Goal: Information Seeking & Learning: Find specific fact

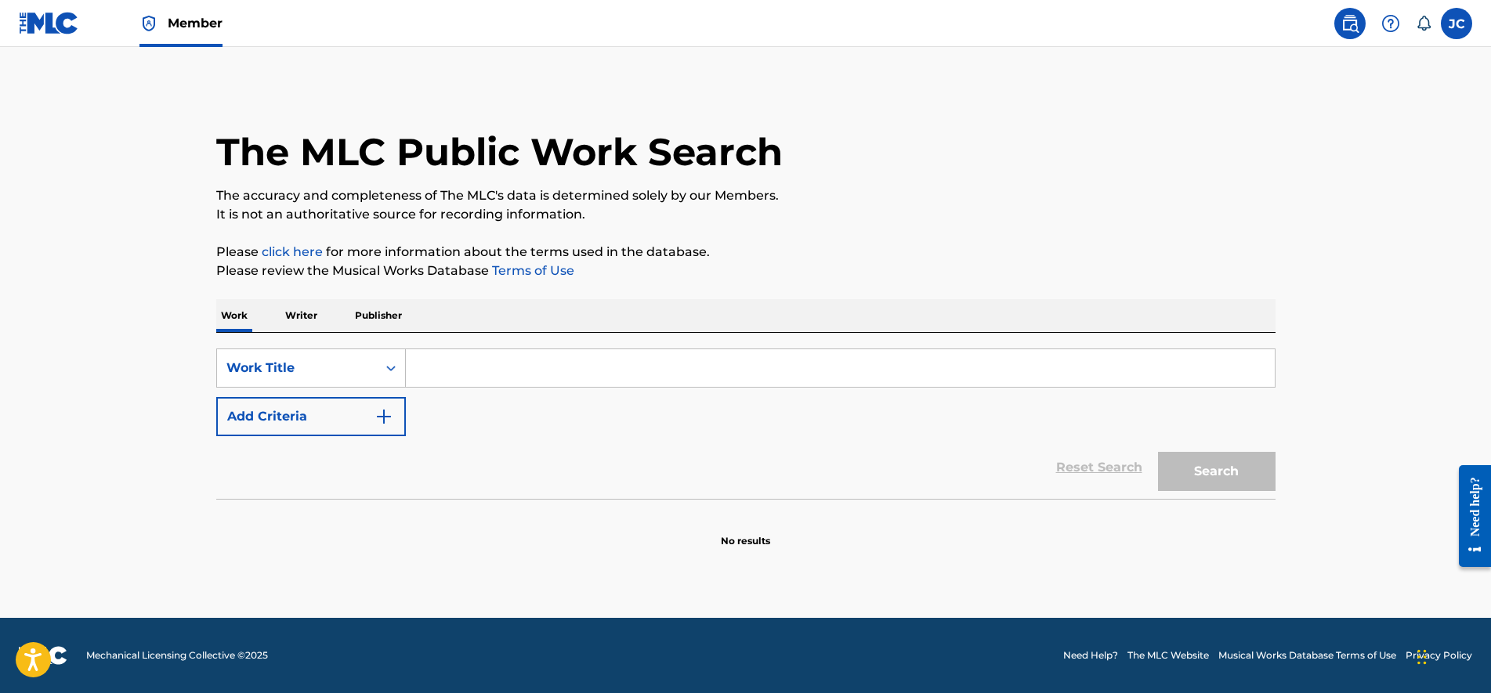
click at [424, 359] on input "Search Form" at bounding box center [840, 368] width 869 height 38
paste input "[PERSON_NAME] - En Tu Sofa"
drag, startPoint x: 476, startPoint y: 374, endPoint x: 365, endPoint y: 361, distance: 111.9
click at [366, 363] on div "SearchWithCriteria70d93d01-fa4e-4150-b387-0dcff73cfa07 Work Title J Blass - En …" at bounding box center [745, 368] width 1059 height 39
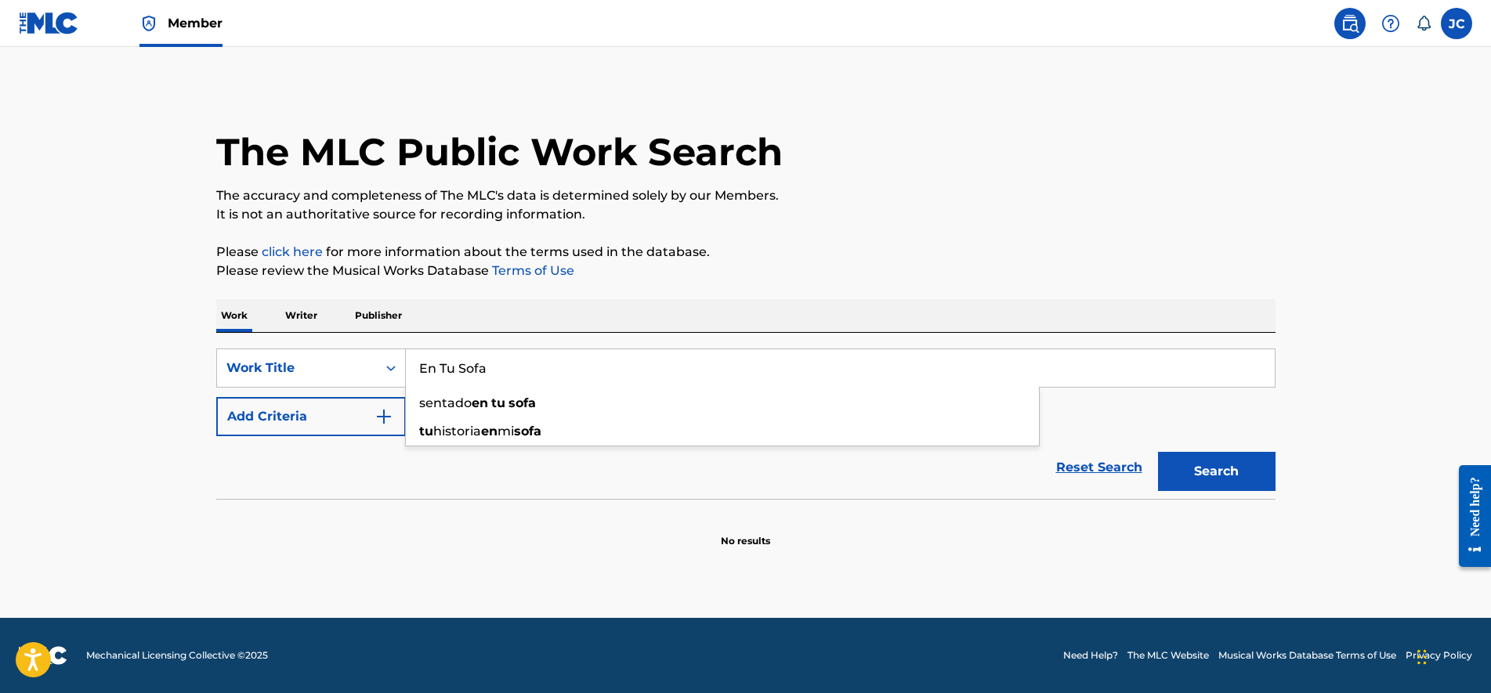
type input "En Tu Sofa"
click at [627, 295] on div "The MLC Public Work Search The accuracy and completeness of The MLC's data is d…" at bounding box center [745, 317] width 1097 height 462
click at [283, 310] on p "Writer" at bounding box center [301, 315] width 42 height 33
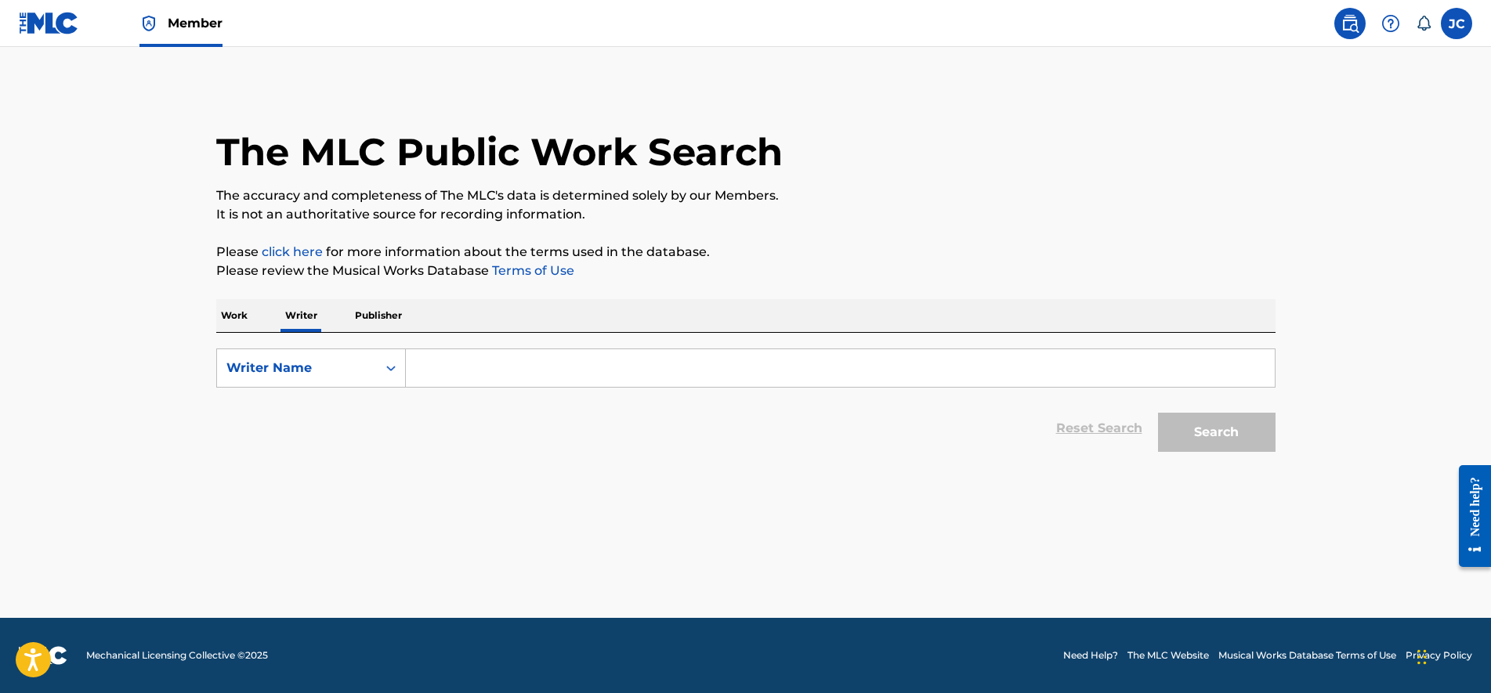
click at [228, 316] on p "Work" at bounding box center [234, 315] width 36 height 33
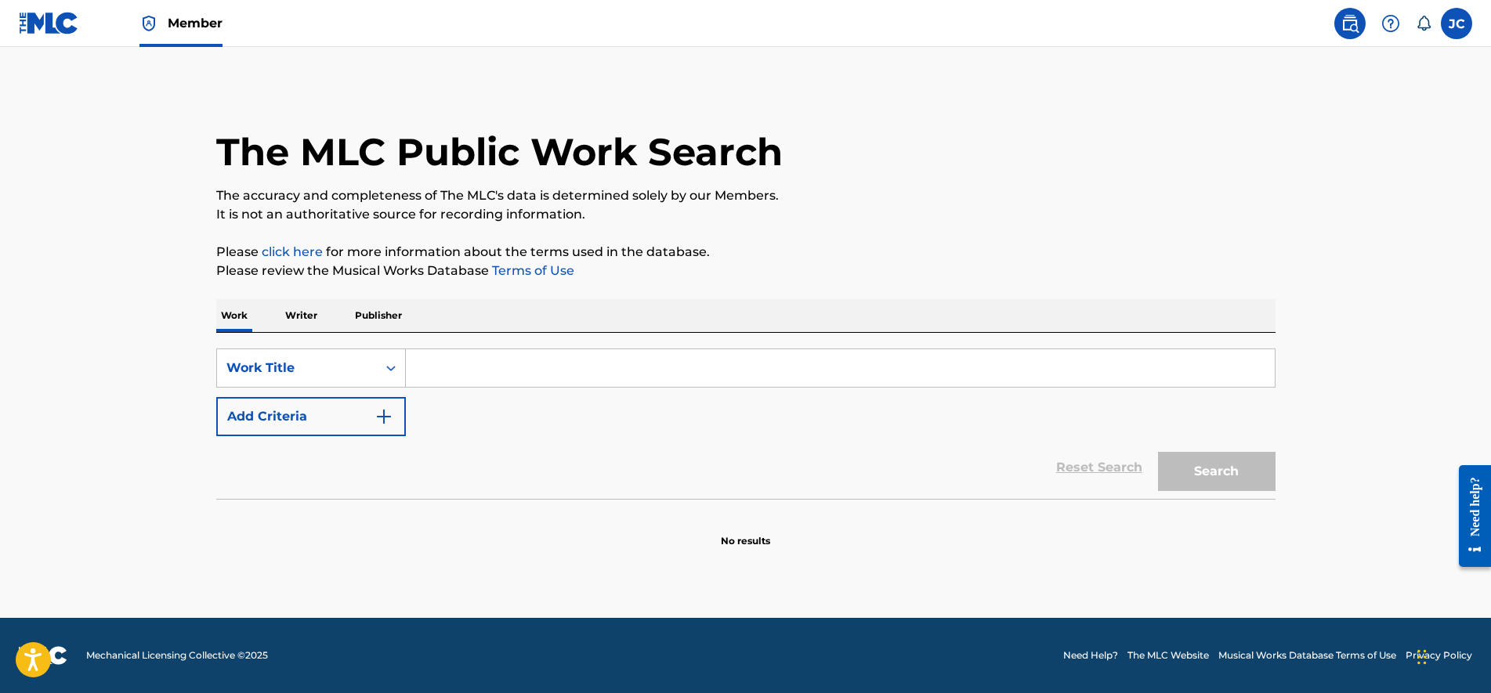
click at [487, 385] on input "Search Form" at bounding box center [840, 368] width 869 height 38
paste input "[PERSON_NAME] -"
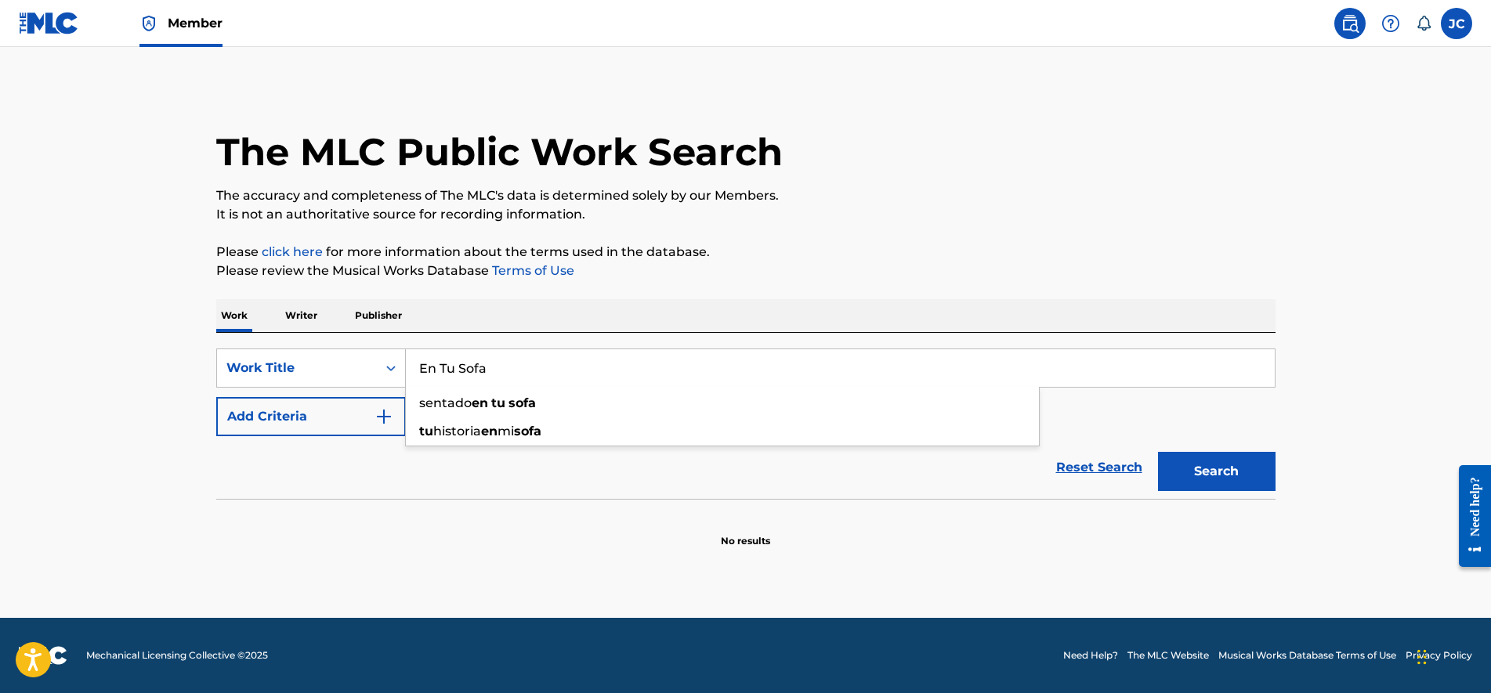
type input "En Tu Sofa"
click at [1158, 452] on button "Search" at bounding box center [1217, 471] width 118 height 39
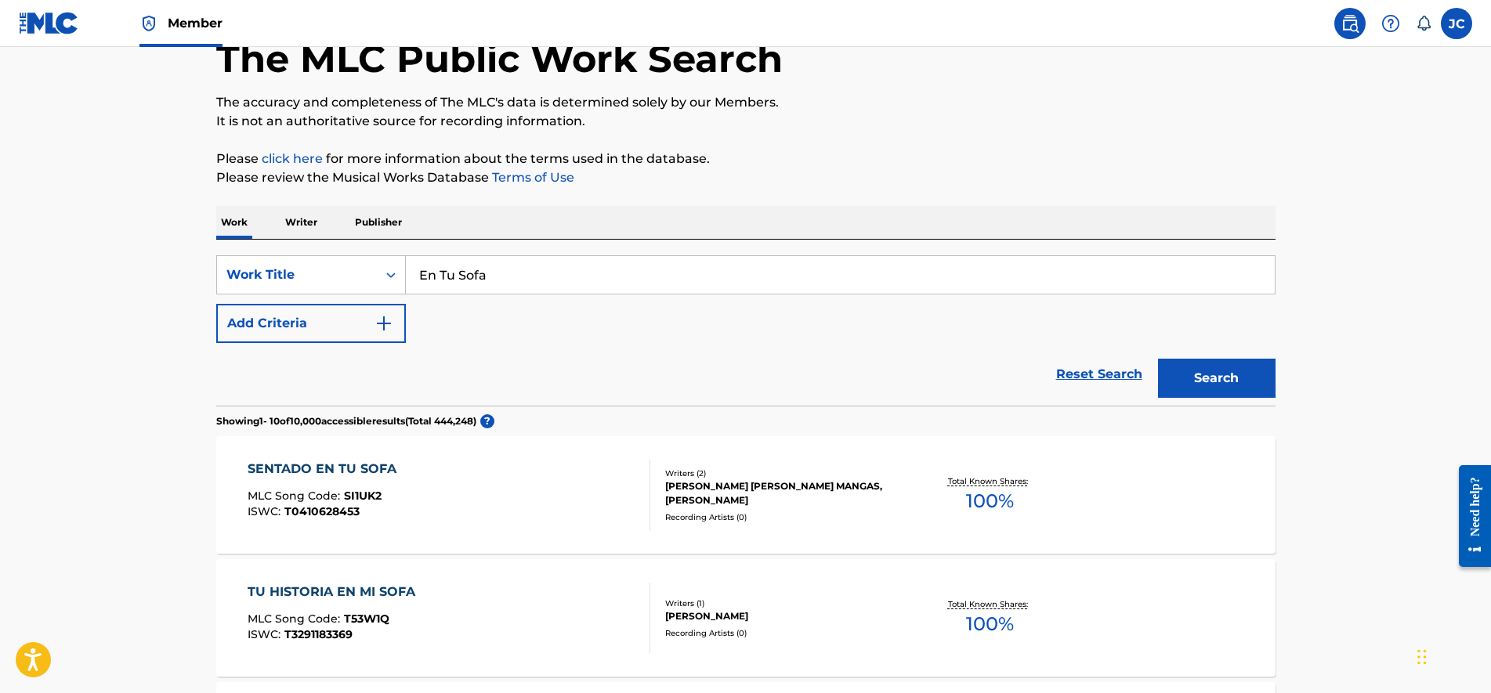
scroll to position [179, 0]
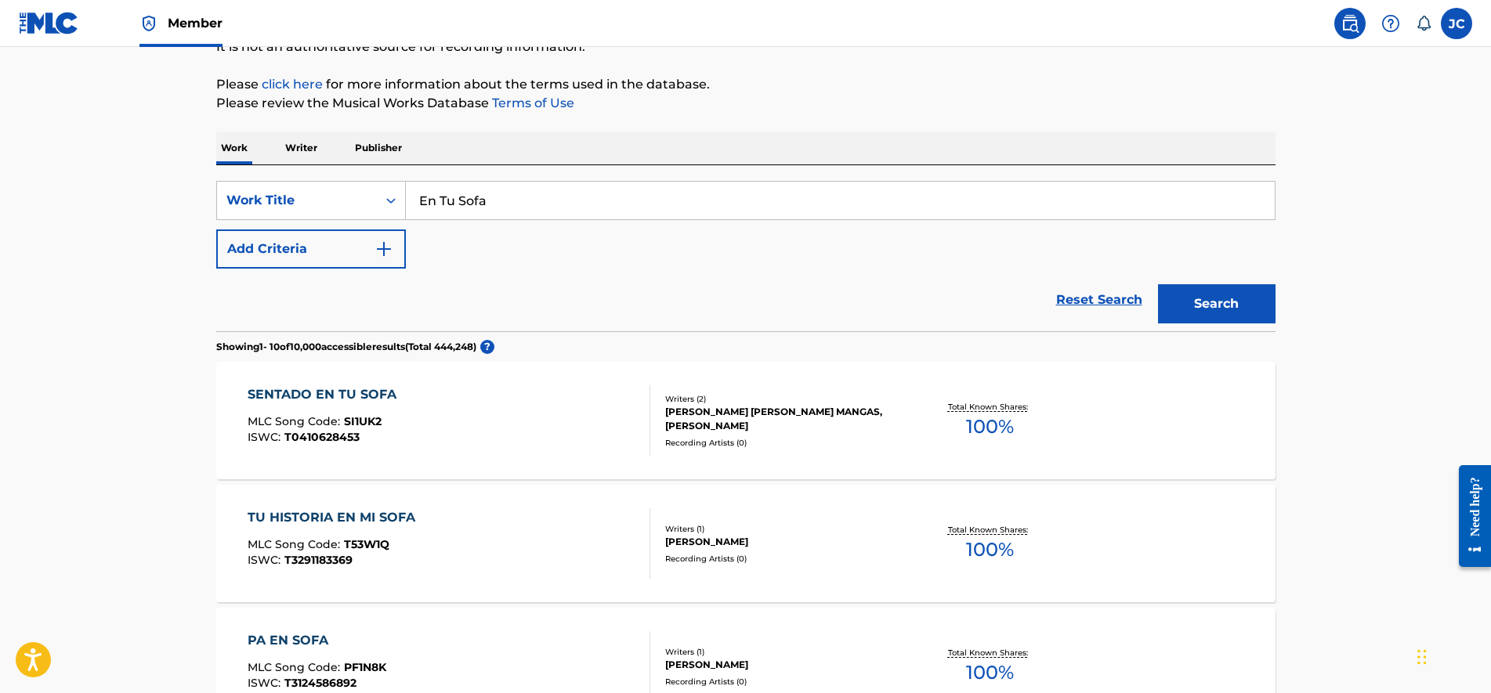
drag, startPoint x: 60, startPoint y: 414, endPoint x: 71, endPoint y: 487, distance: 73.7
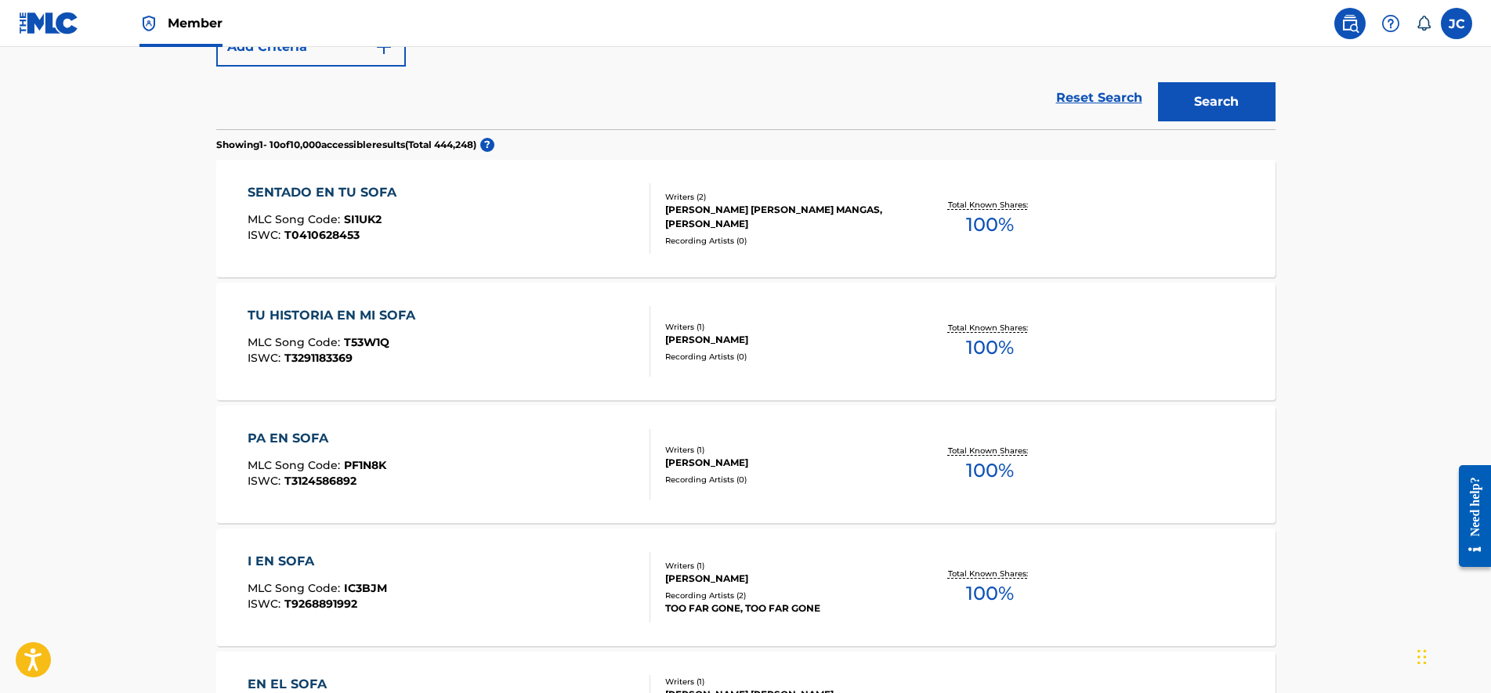
drag, startPoint x: 143, startPoint y: 387, endPoint x: 153, endPoint y: 455, distance: 68.9
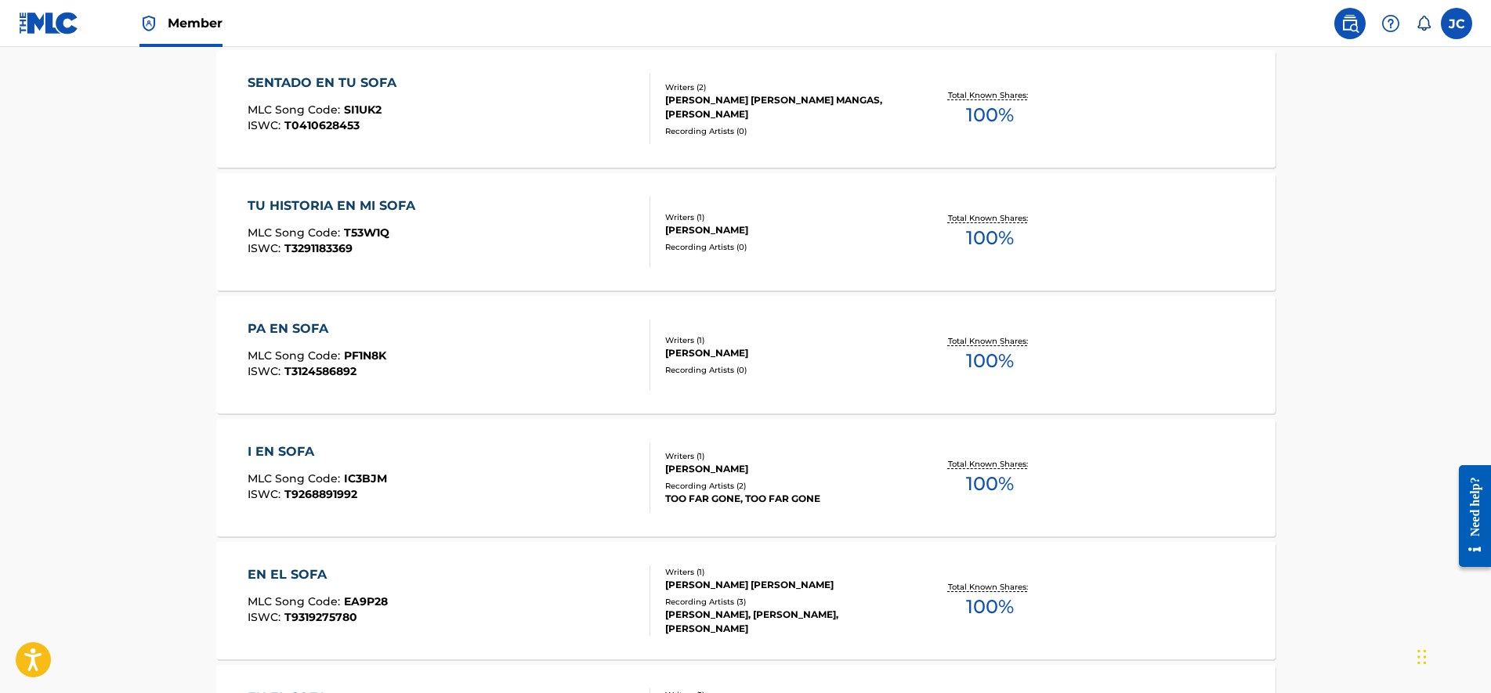
scroll to position [649, 0]
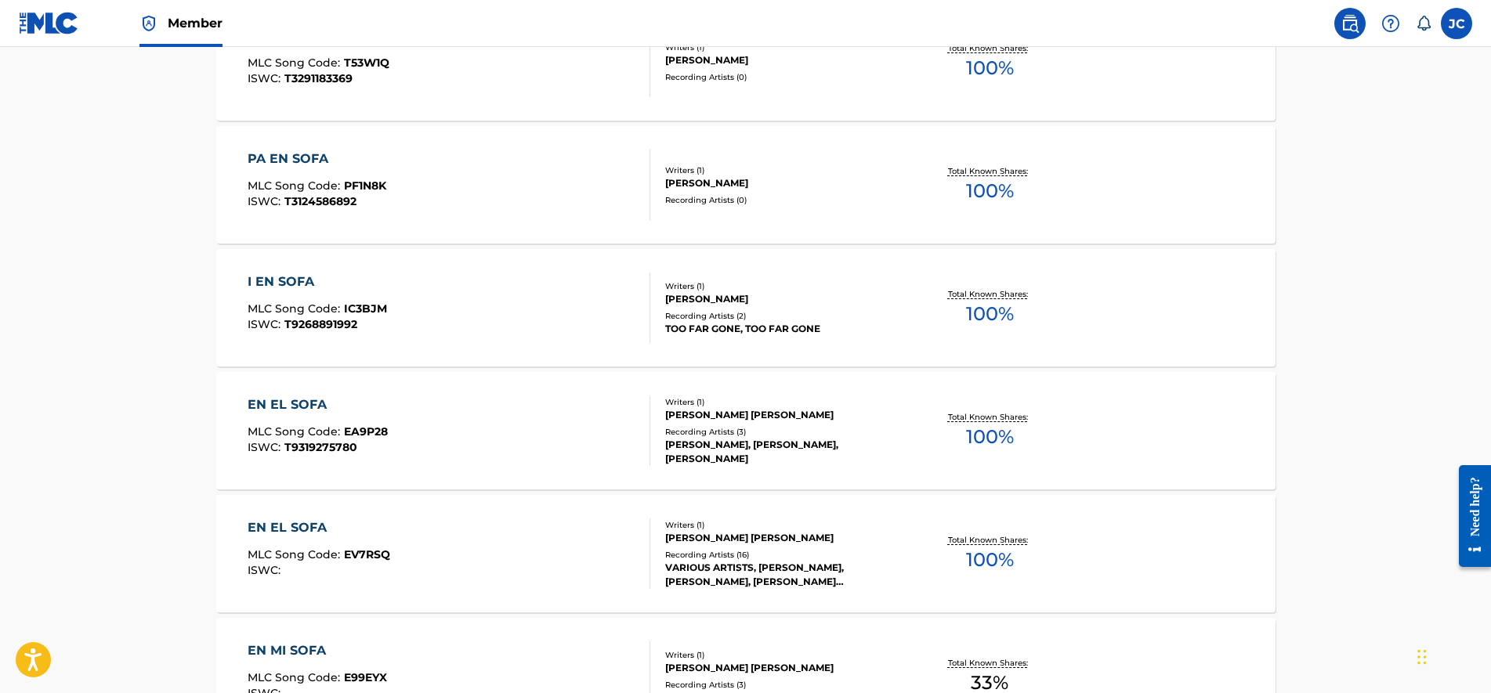
drag, startPoint x: 150, startPoint y: 382, endPoint x: 165, endPoint y: 509, distance: 128.5
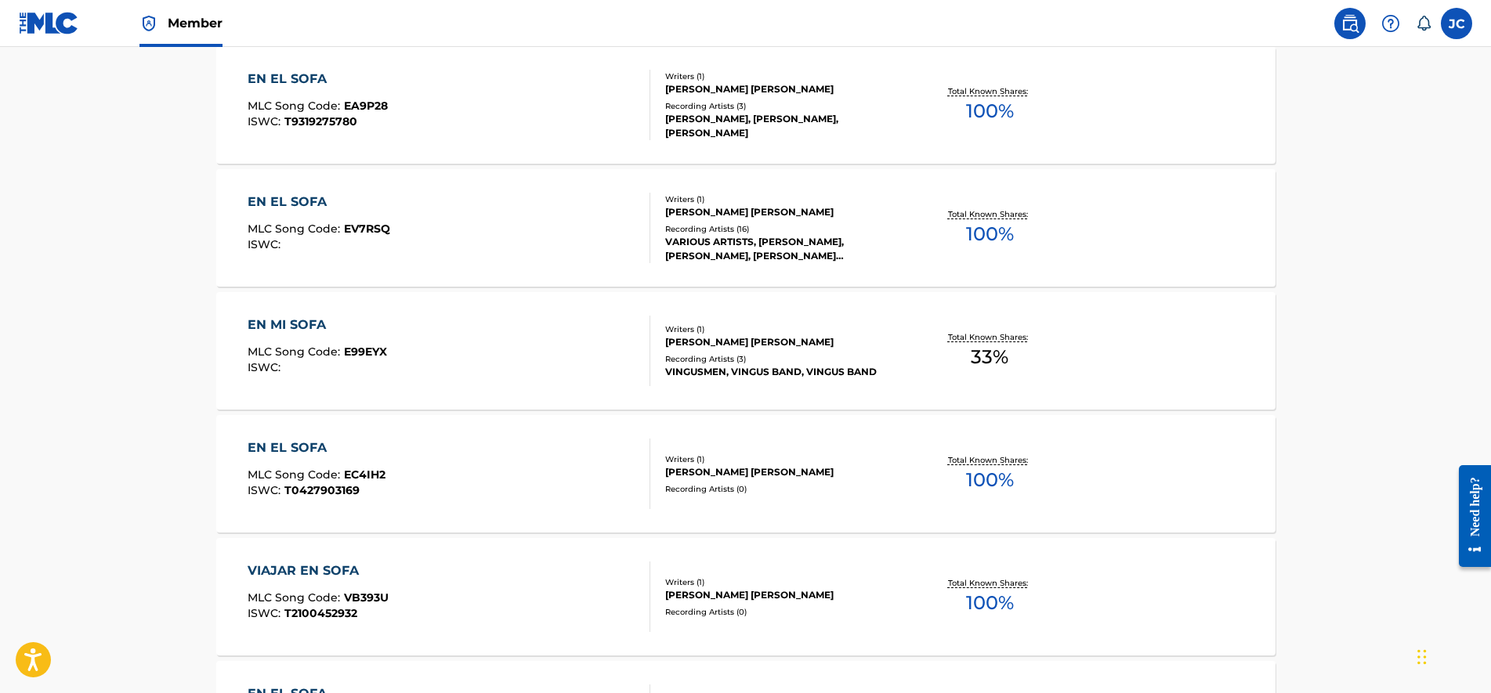
drag, startPoint x: 153, startPoint y: 394, endPoint x: 180, endPoint y: 497, distance: 106.2
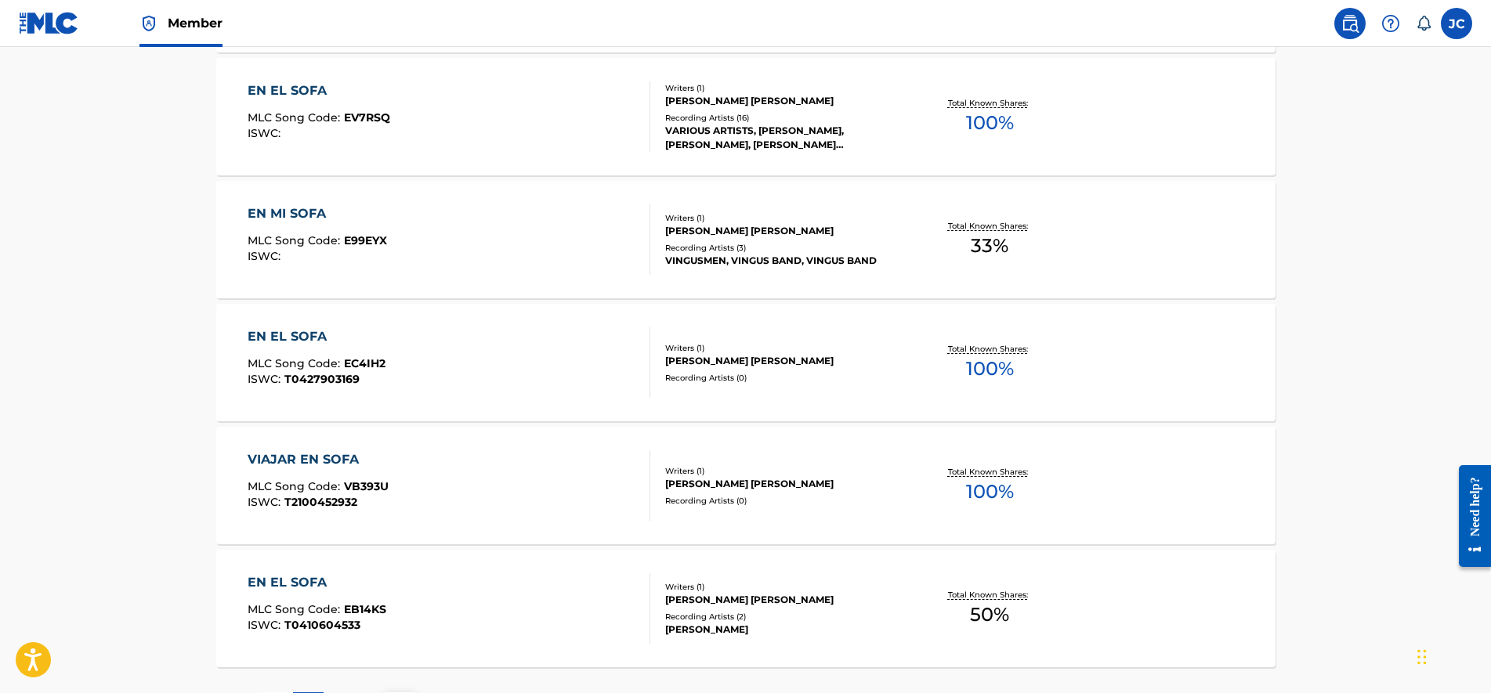
drag, startPoint x: 190, startPoint y: 381, endPoint x: 197, endPoint y: 420, distance: 39.7
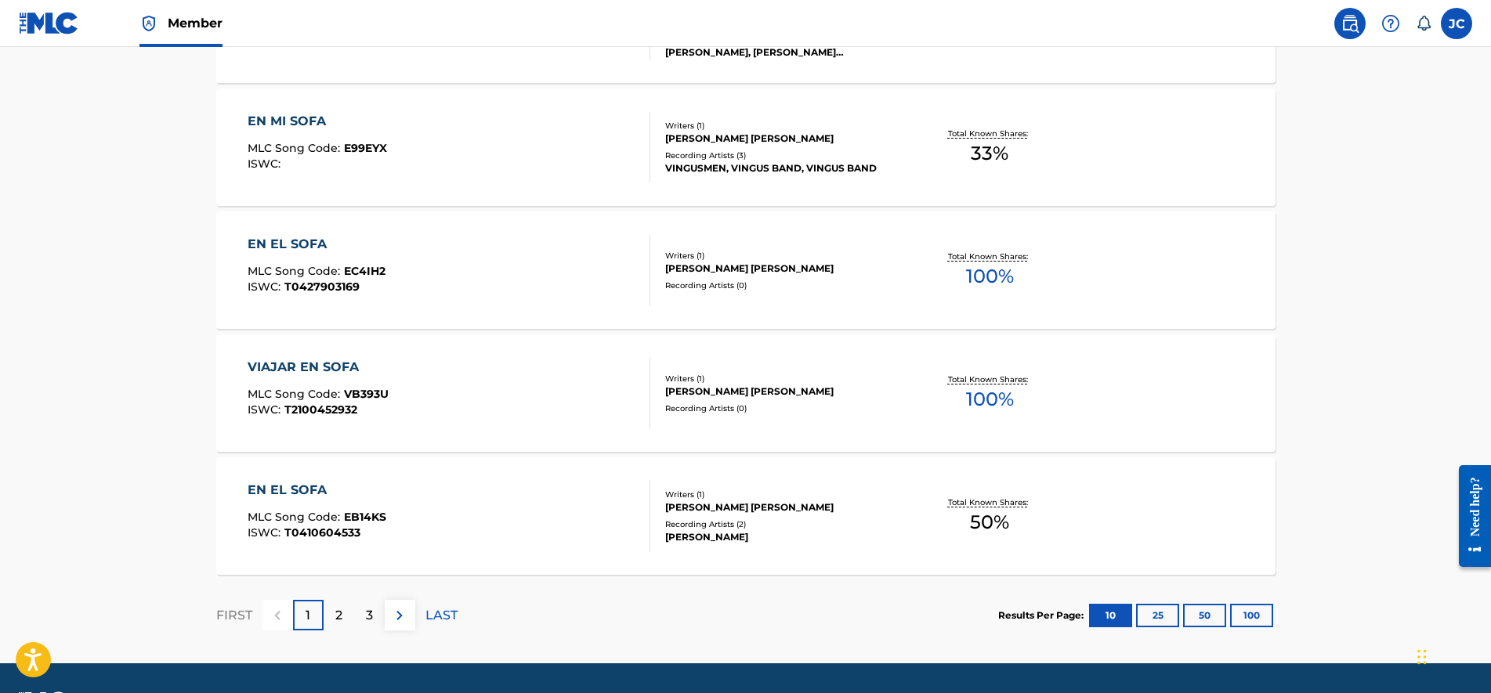
drag, startPoint x: 206, startPoint y: 408, endPoint x: 230, endPoint y: 466, distance: 62.9
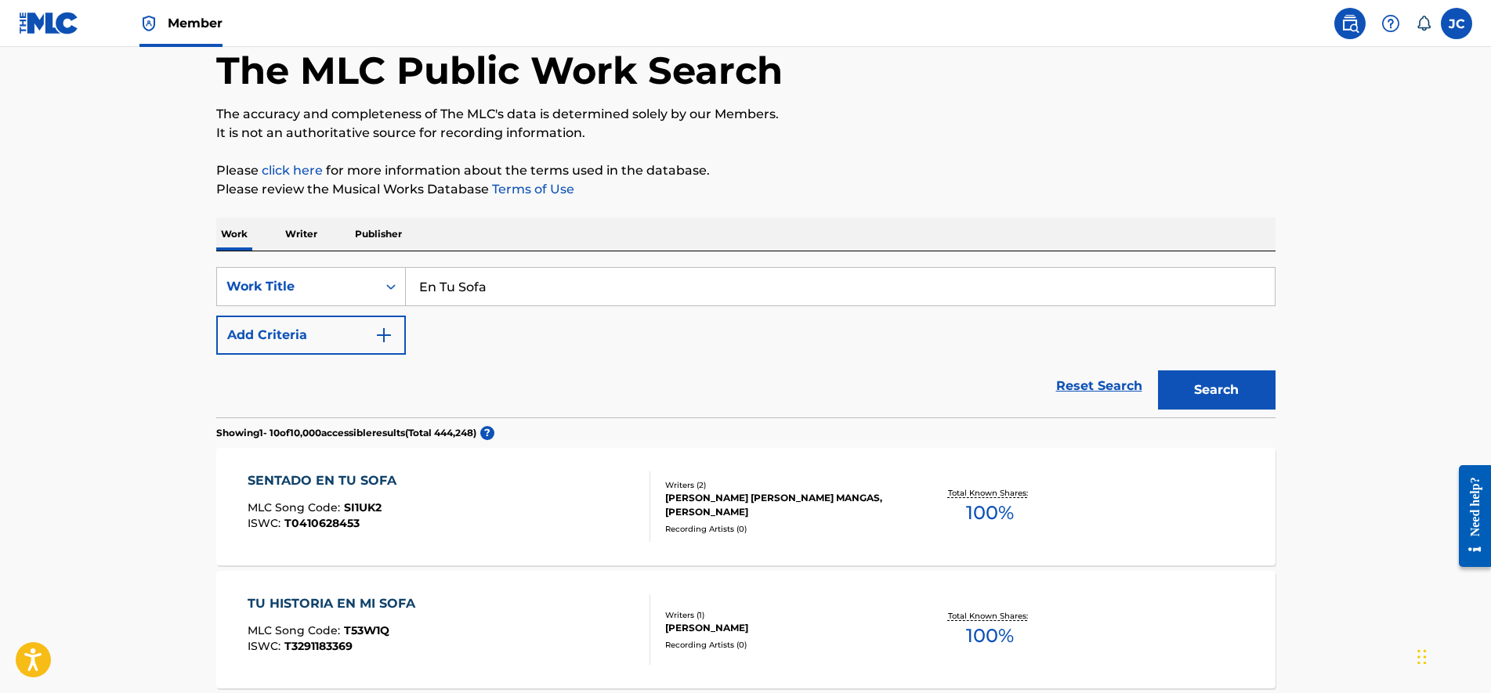
scroll to position [0, 0]
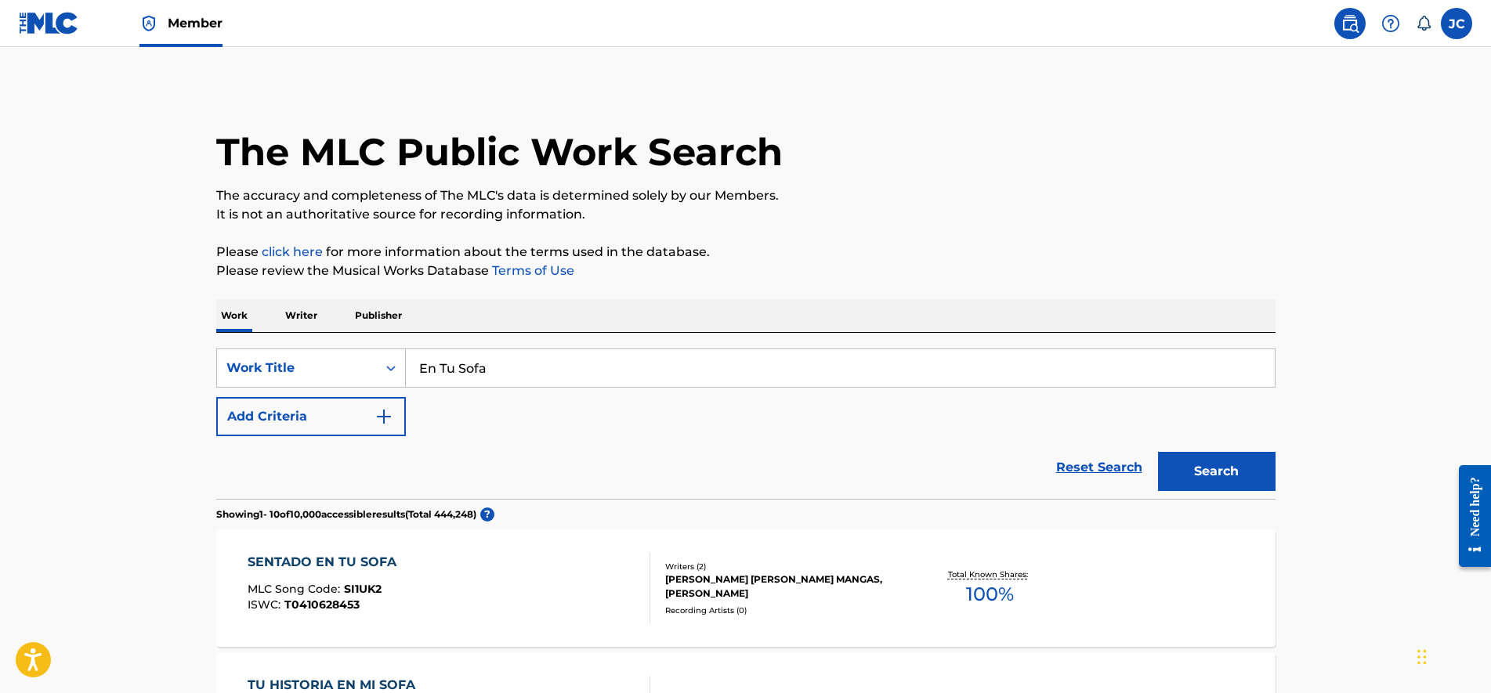
drag, startPoint x: 193, startPoint y: 496, endPoint x: 185, endPoint y: 328, distance: 167.9
click at [287, 316] on p "Writer" at bounding box center [301, 315] width 42 height 33
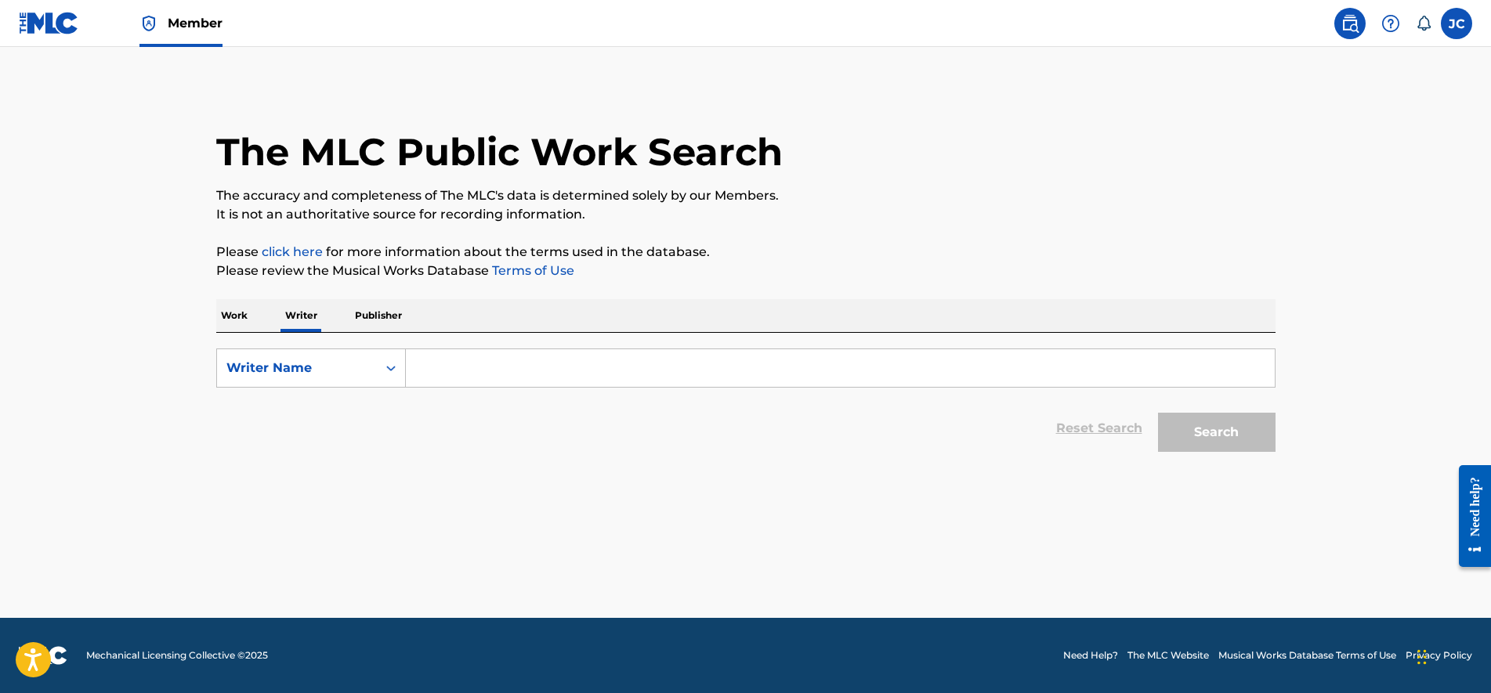
click at [486, 366] on input "Search Form" at bounding box center [840, 368] width 869 height 38
type input "K"
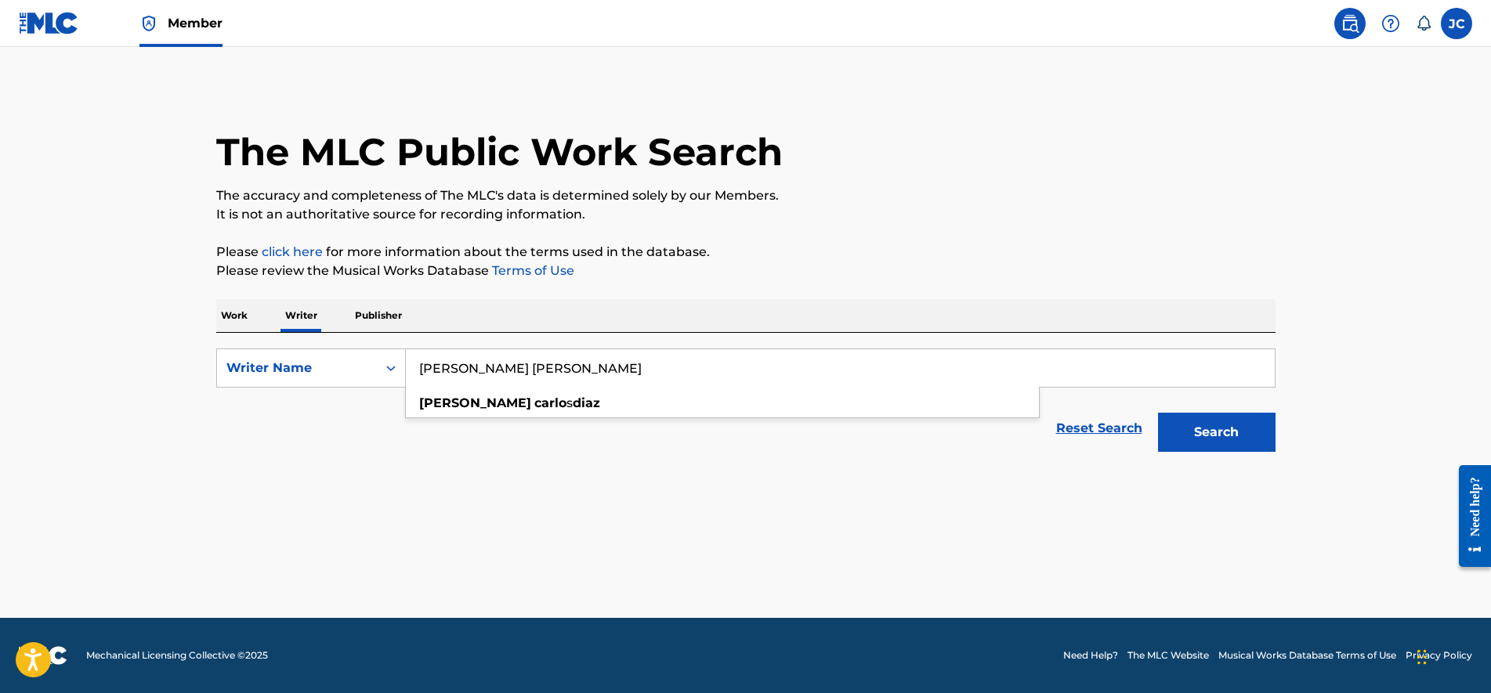
type input "[PERSON_NAME] [PERSON_NAME]"
click at [1158, 413] on button "Search" at bounding box center [1217, 432] width 118 height 39
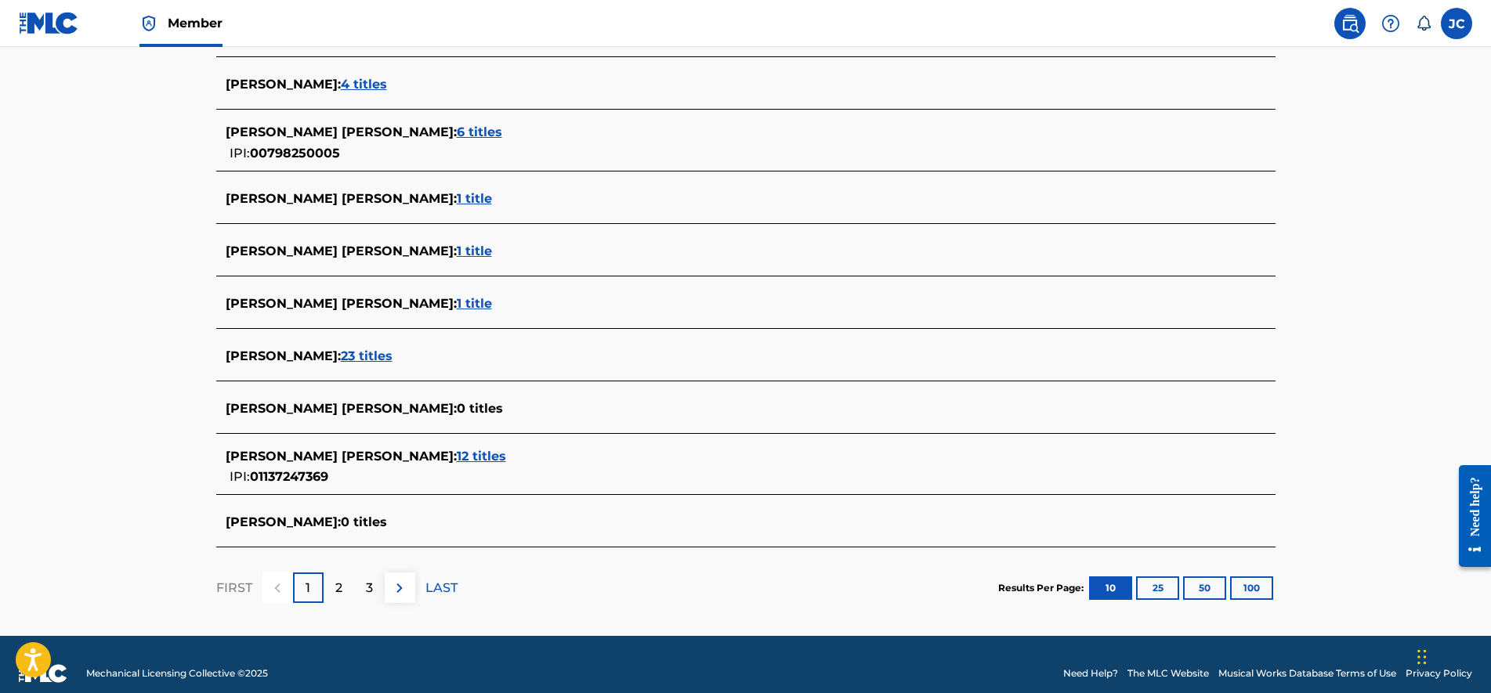
scroll to position [498, 0]
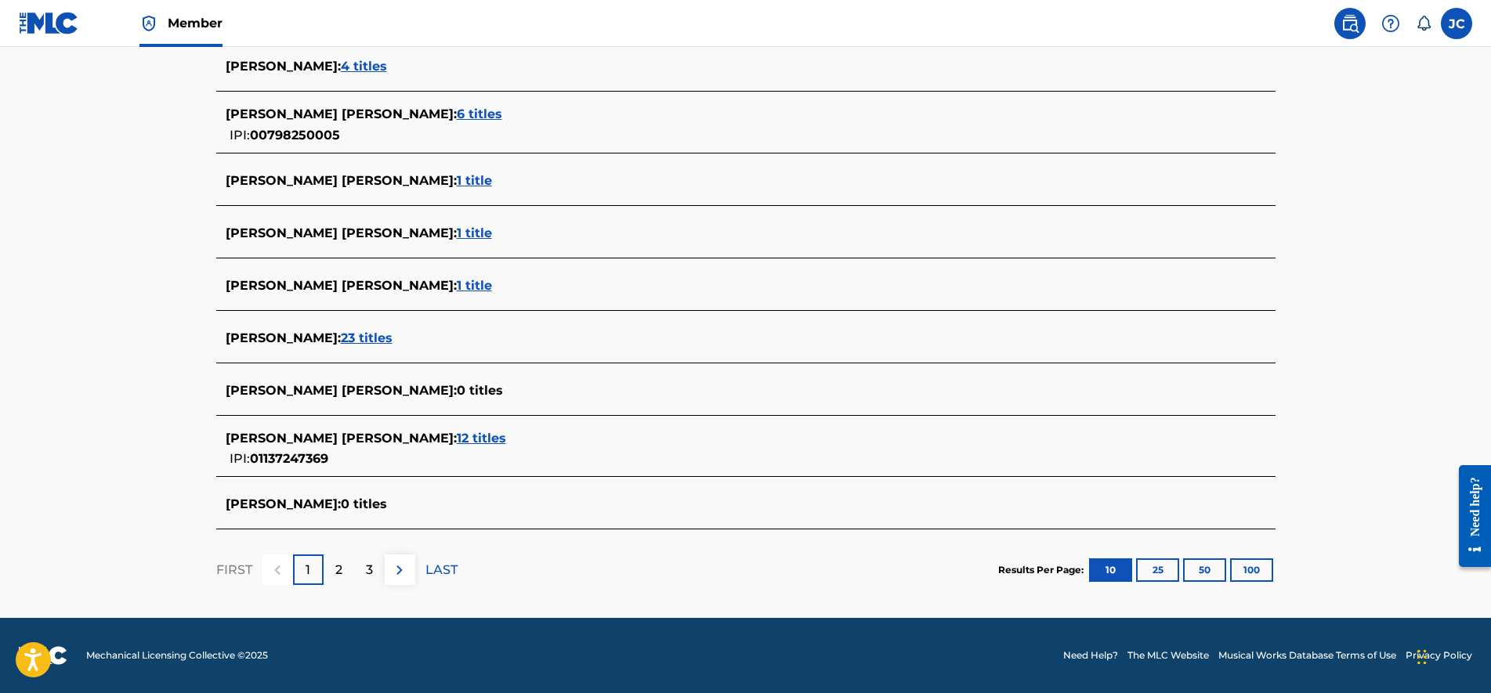
drag, startPoint x: 161, startPoint y: 298, endPoint x: 168, endPoint y: 338, distance: 40.6
click at [341, 344] on span "23 titles" at bounding box center [367, 338] width 52 height 15
